Goal: Book appointment/travel/reservation

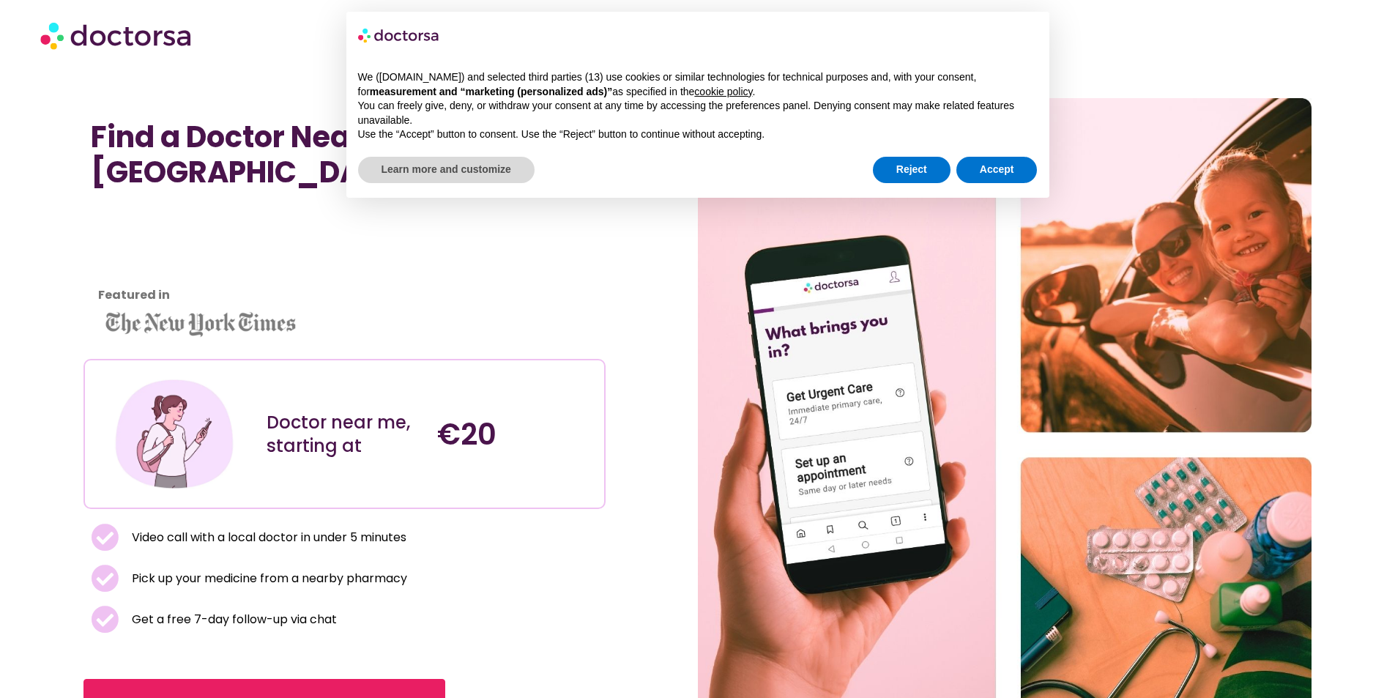
scroll to position [73, 0]
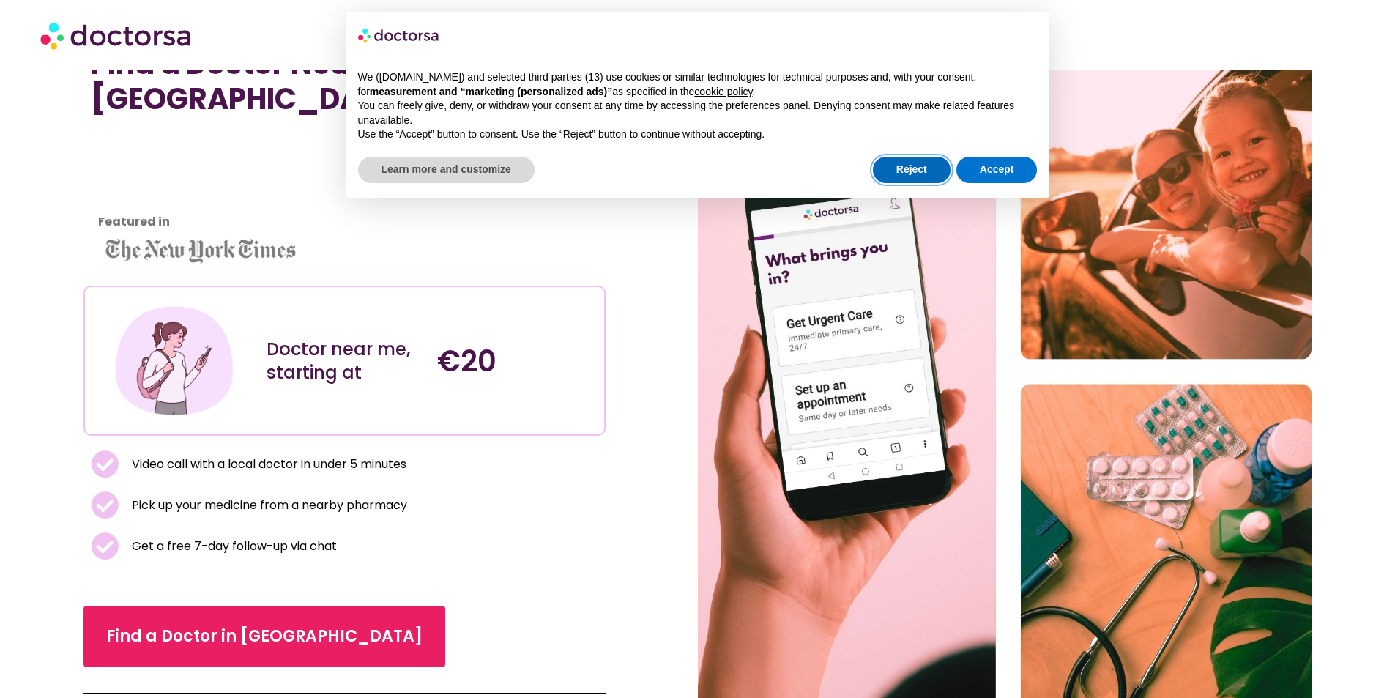
click at [910, 177] on button "Reject" at bounding box center [912, 170] width 78 height 26
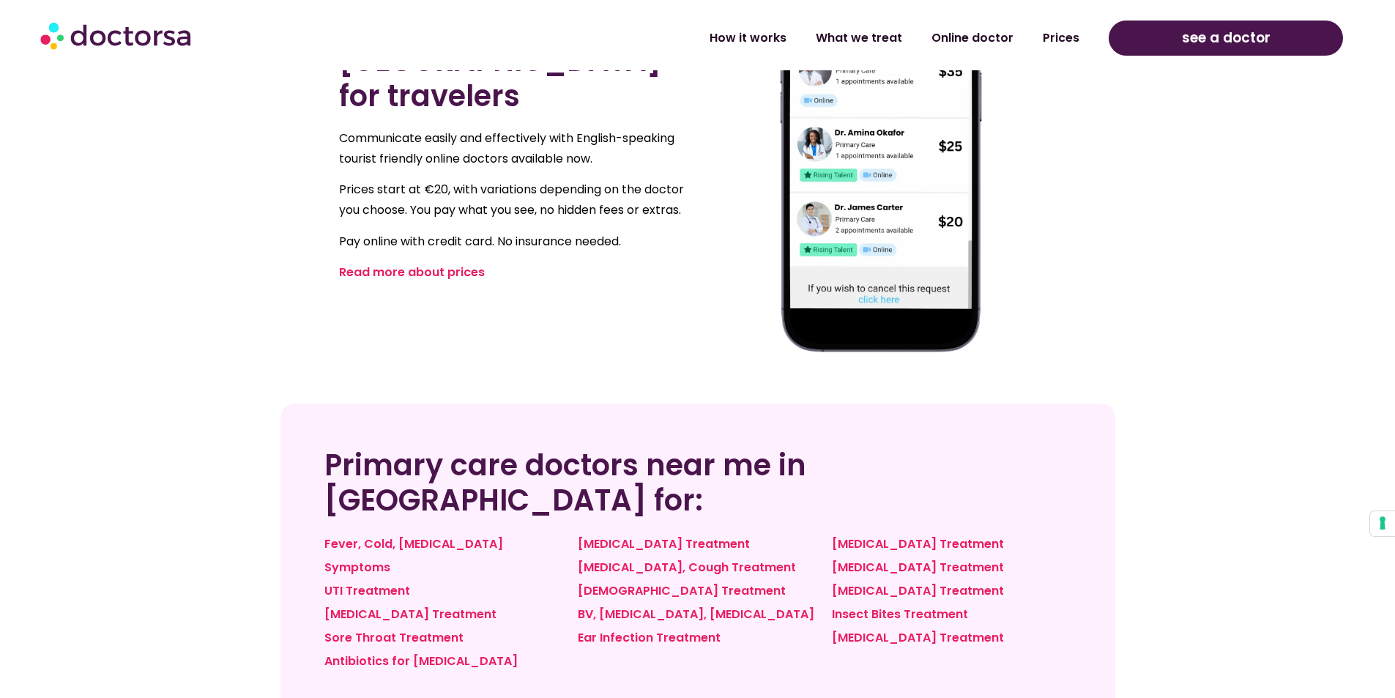
scroll to position [952, 0]
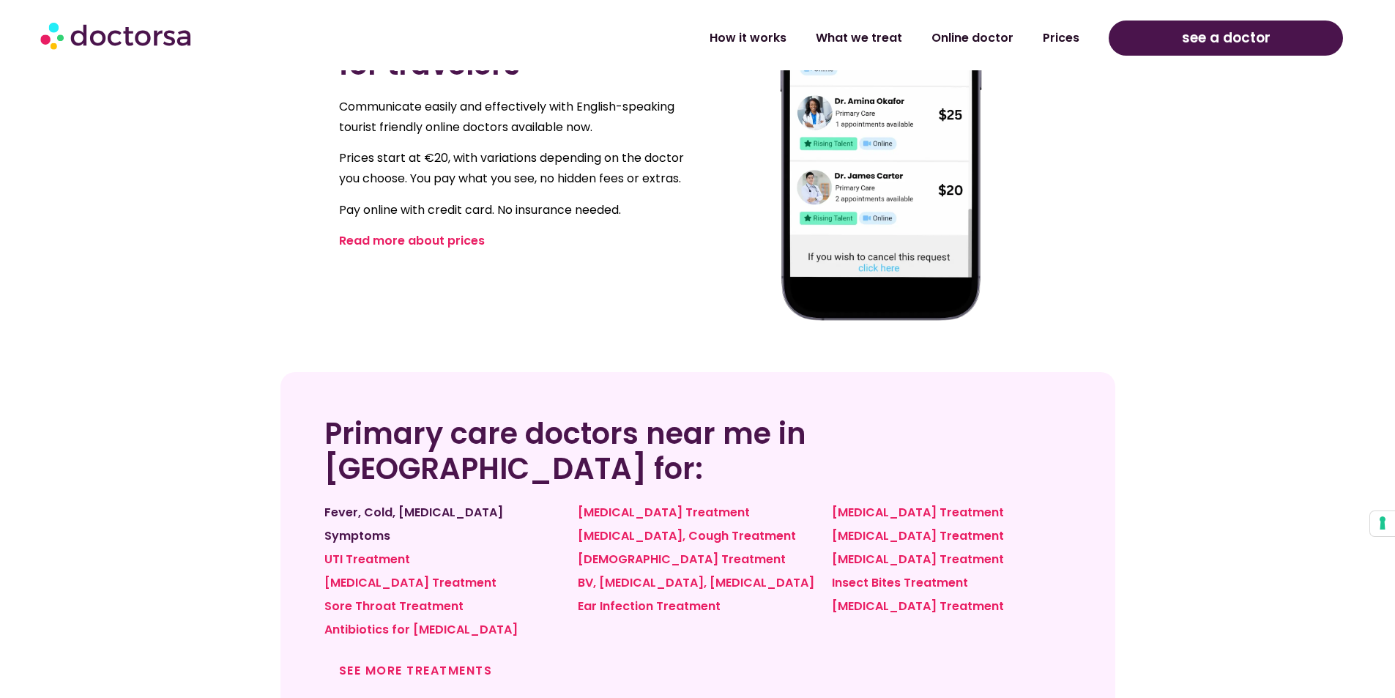
click at [468, 504] on link "Fever, Cold, Flu Symptoms" at bounding box center [414, 524] width 179 height 40
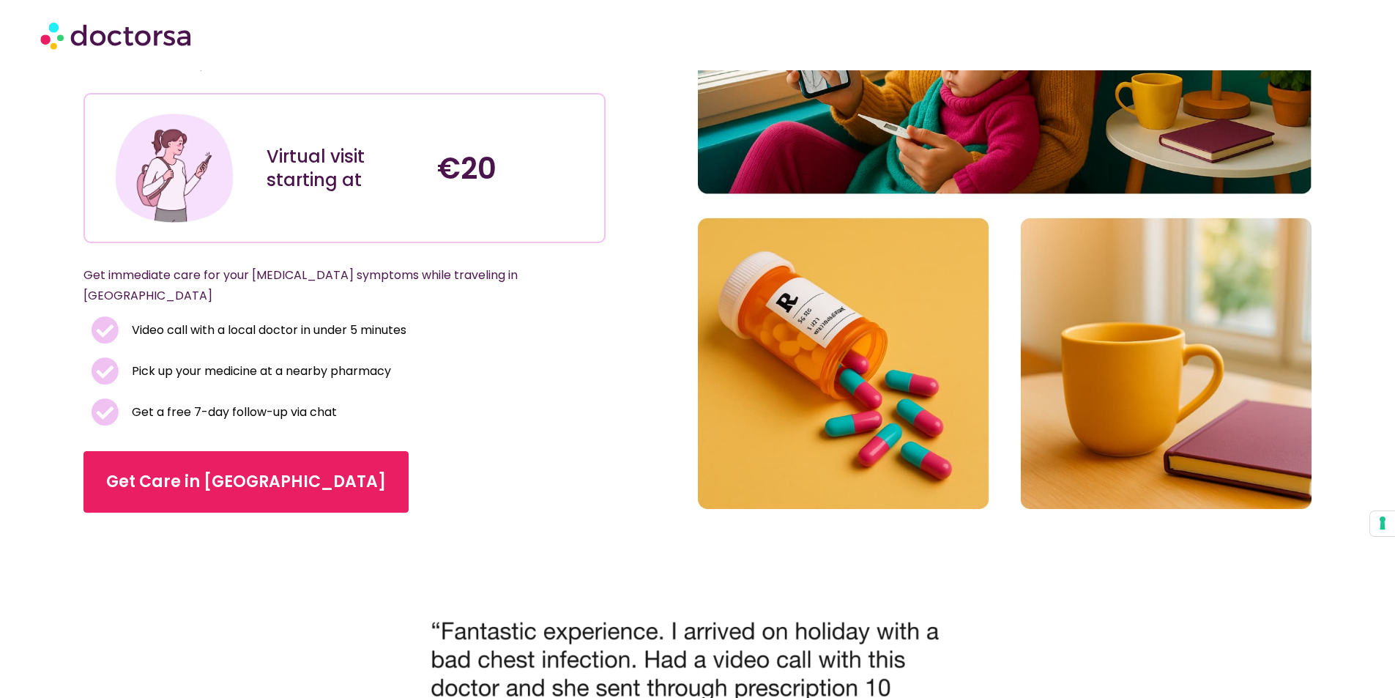
scroll to position [293, 0]
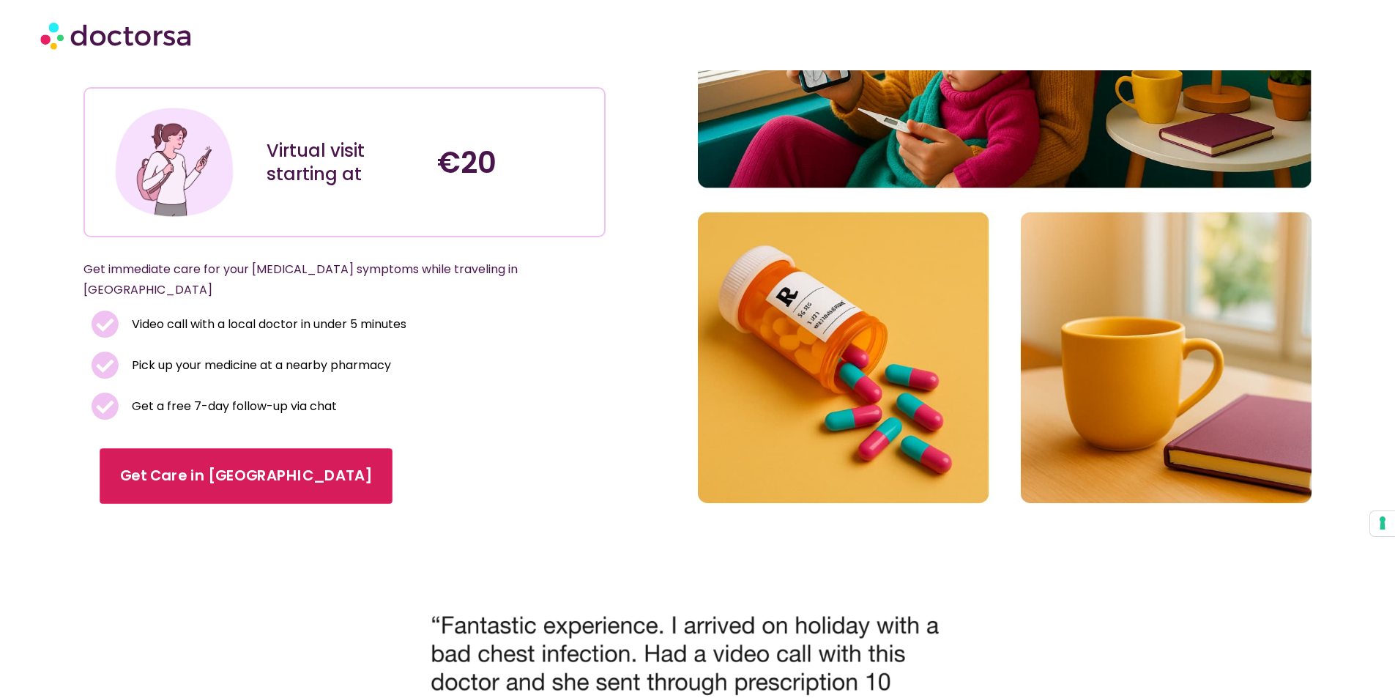
click at [188, 466] on span "Get Care in Krakow" at bounding box center [246, 476] width 252 height 21
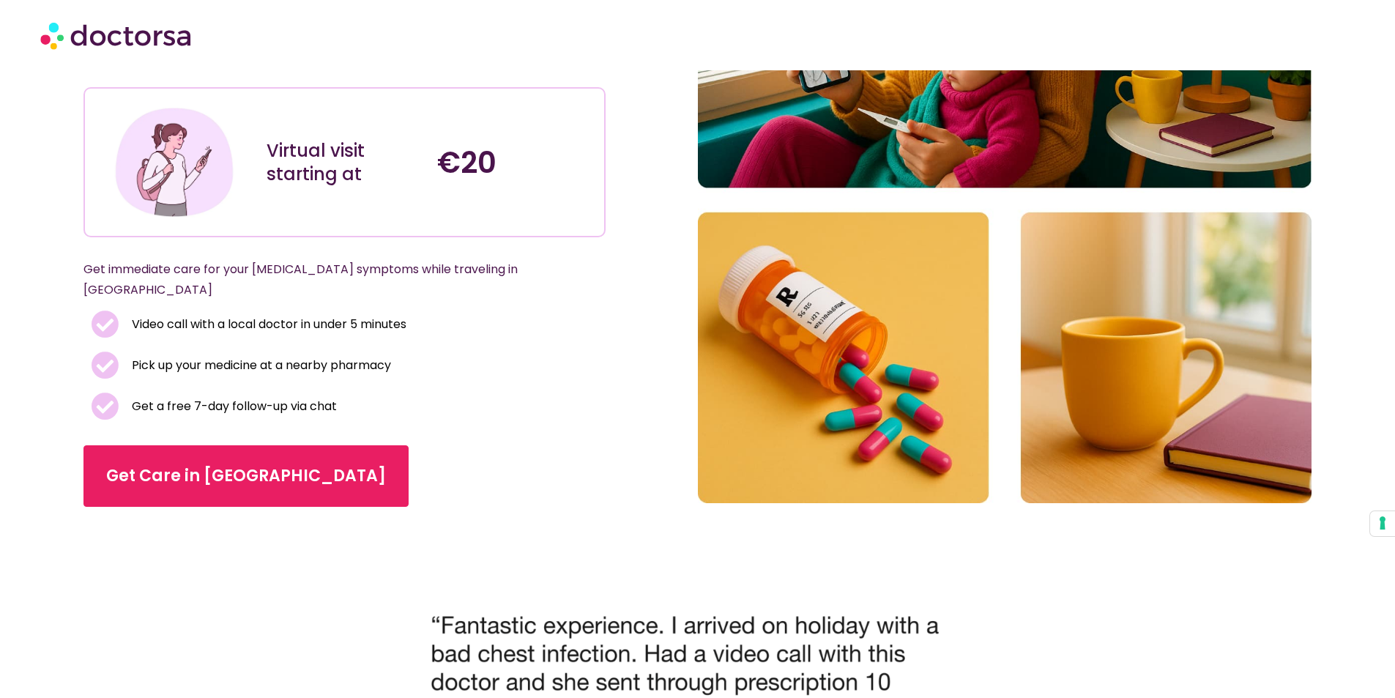
scroll to position [291, 0]
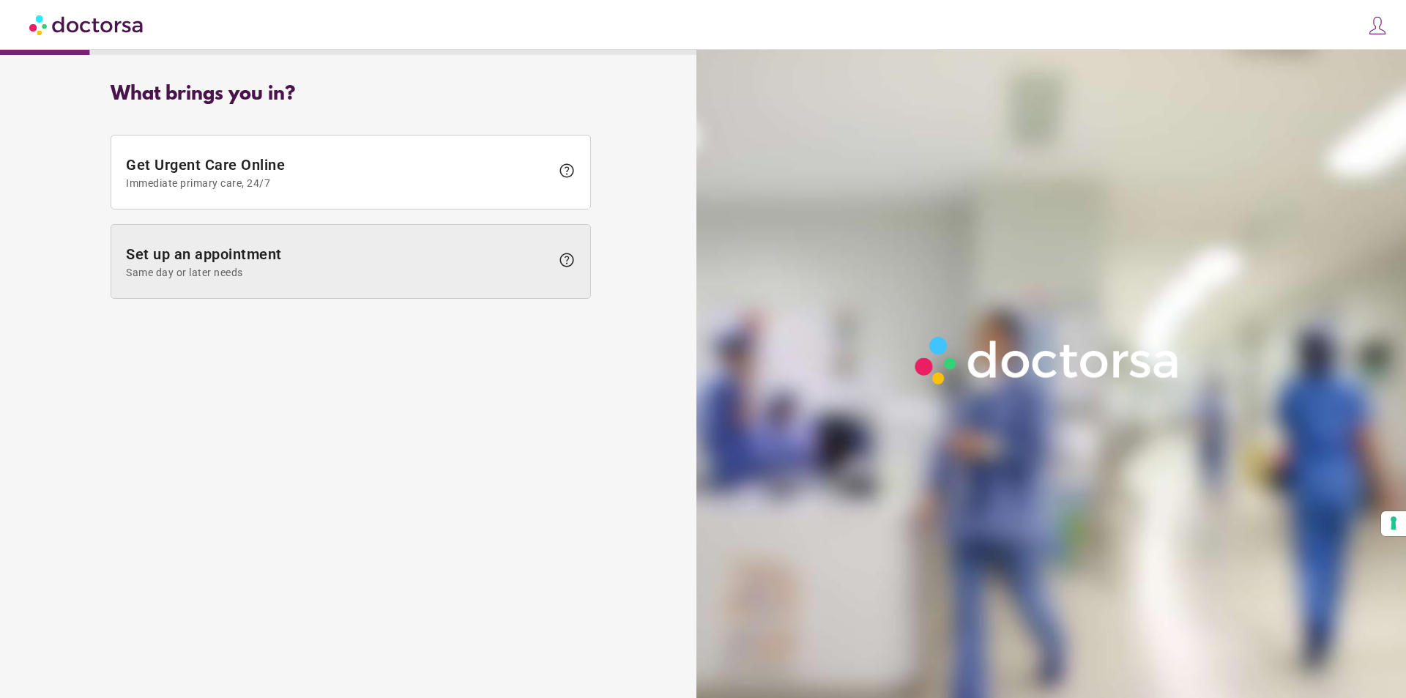
click at [329, 282] on span at bounding box center [350, 261] width 479 height 73
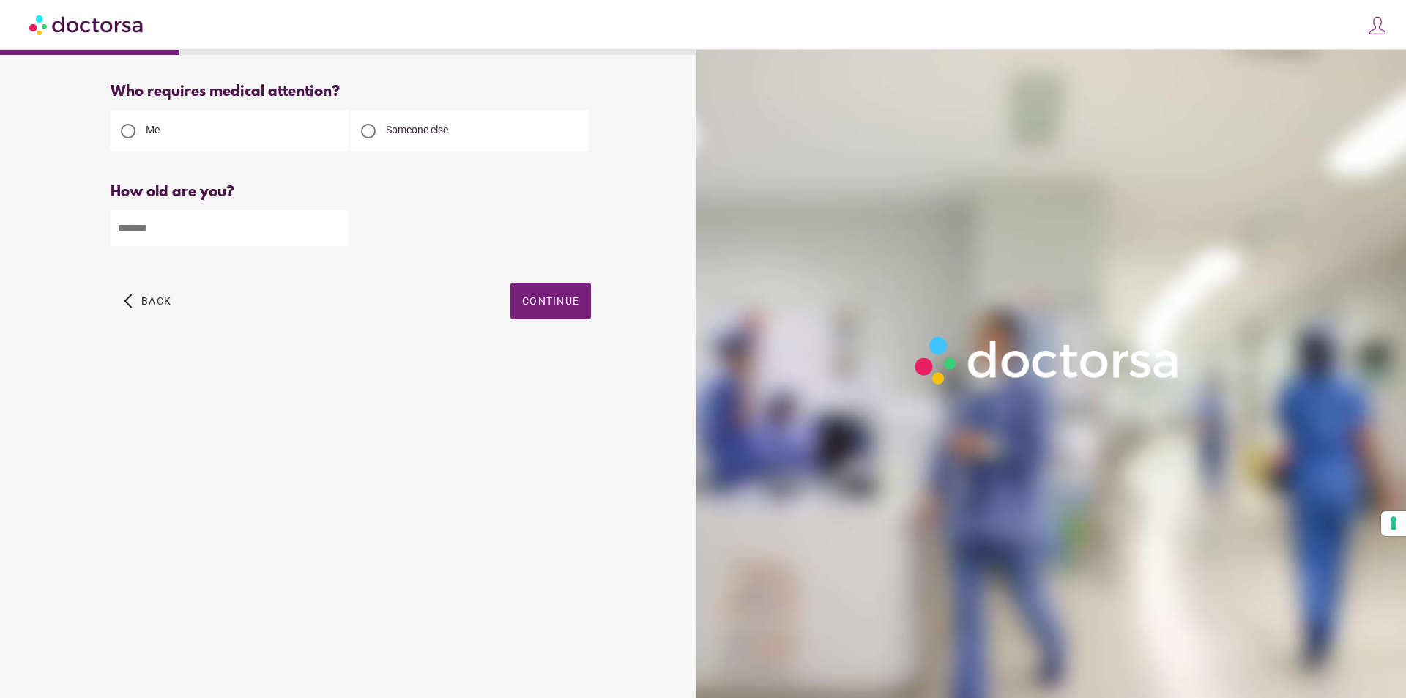
click at [245, 221] on input "number" at bounding box center [230, 228] width 238 height 36
type input "**"
click at [574, 313] on span "button" at bounding box center [551, 301] width 81 height 37
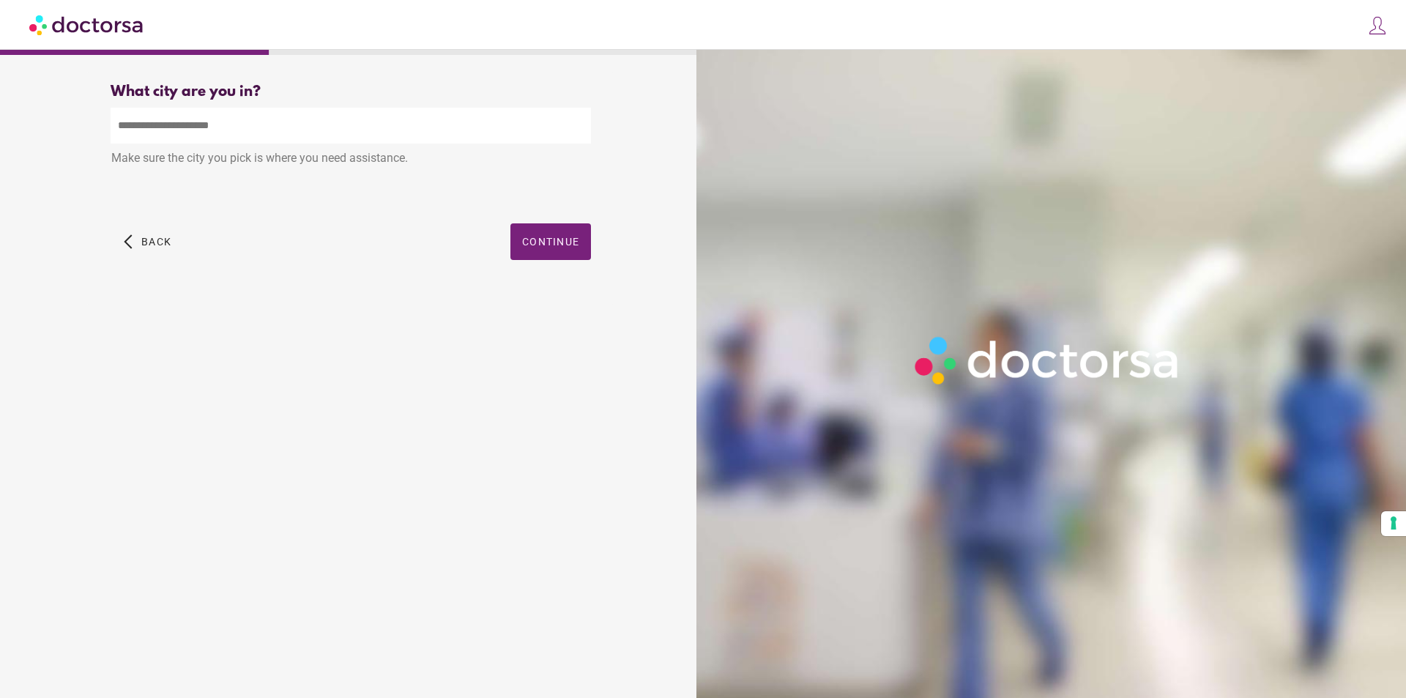
click at [244, 126] on input "text" at bounding box center [351, 126] width 481 height 36
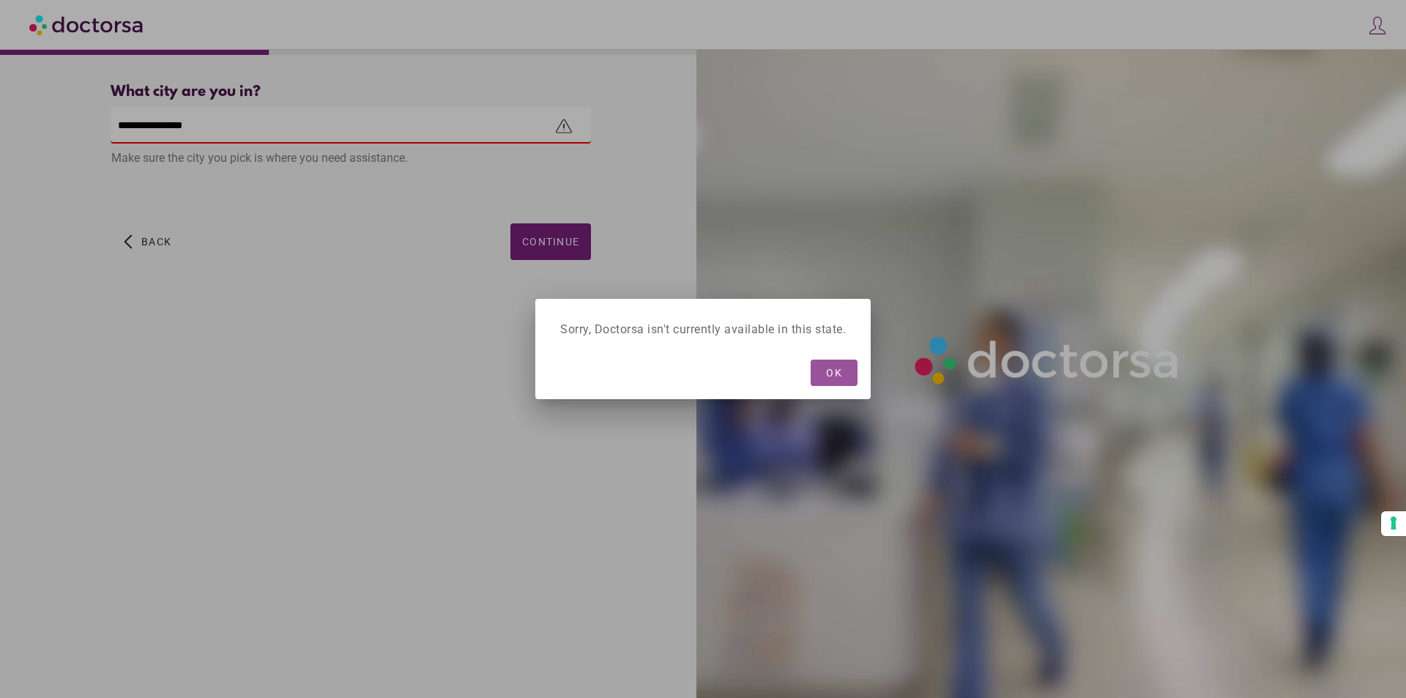
click at [834, 381] on span "button" at bounding box center [834, 373] width 47 height 26
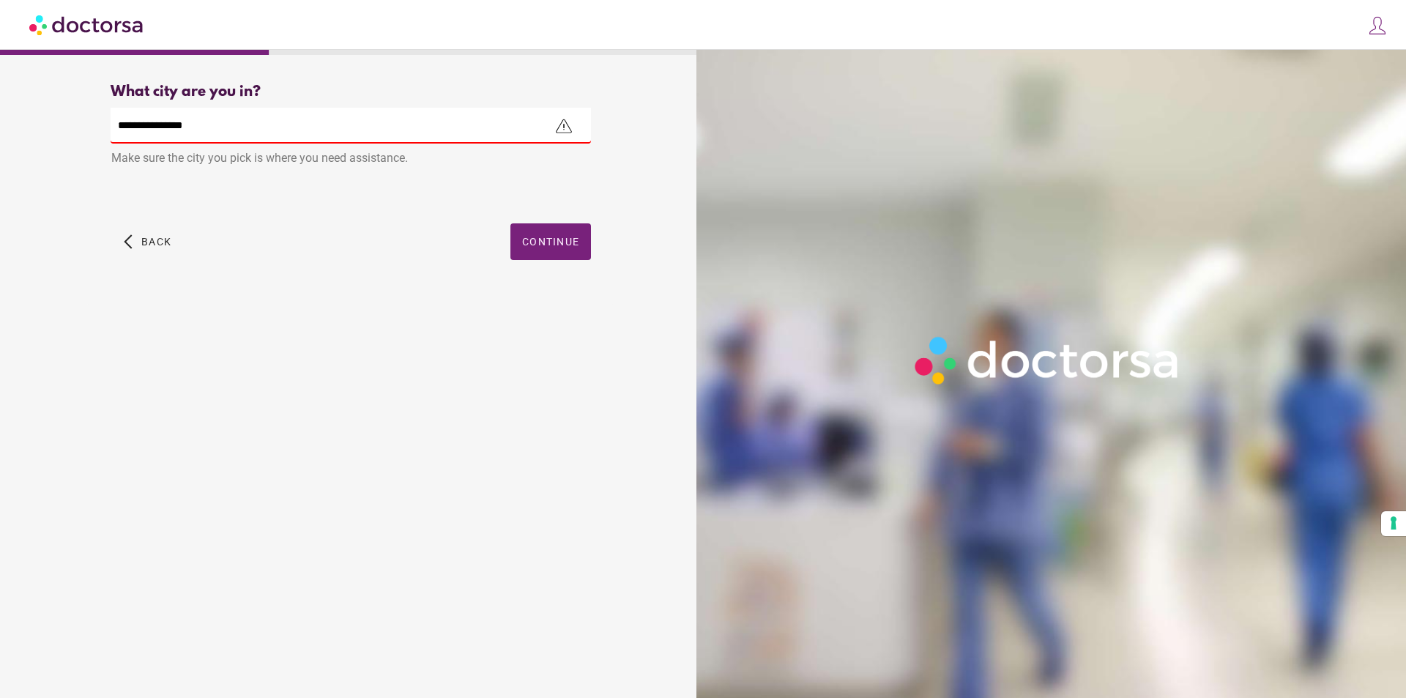
click at [381, 133] on input "**********" at bounding box center [351, 126] width 481 height 36
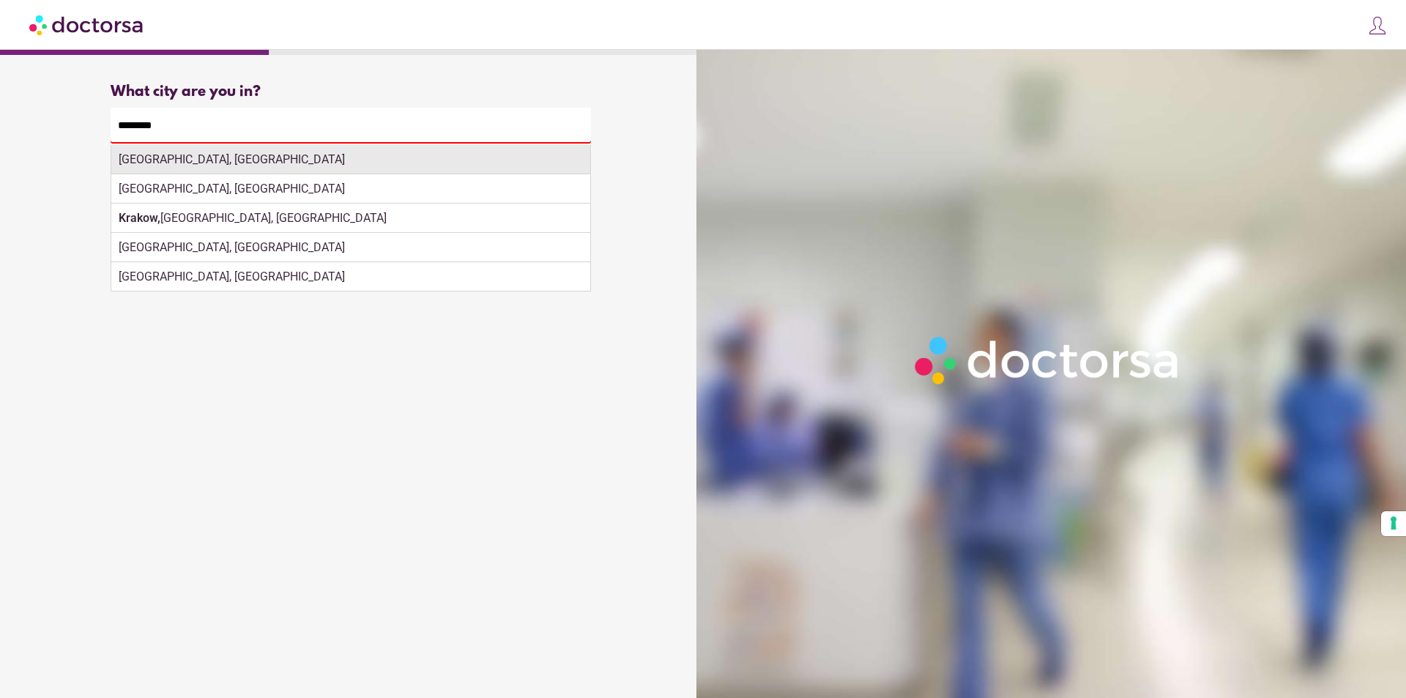
click at [399, 162] on div "[GEOGRAPHIC_DATA], [GEOGRAPHIC_DATA]" at bounding box center [350, 159] width 479 height 29
type input "**********"
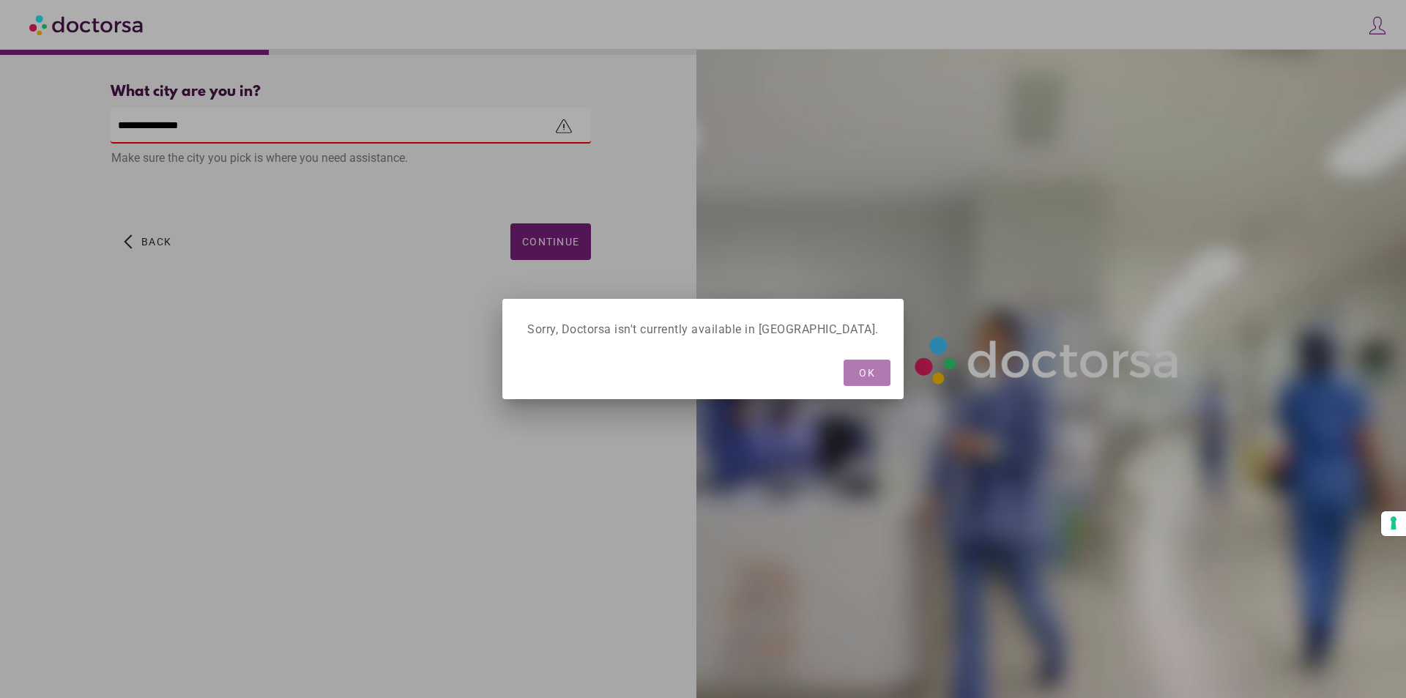
click at [844, 376] on span "button" at bounding box center [867, 373] width 47 height 26
